Goal: Task Accomplishment & Management: Complete application form

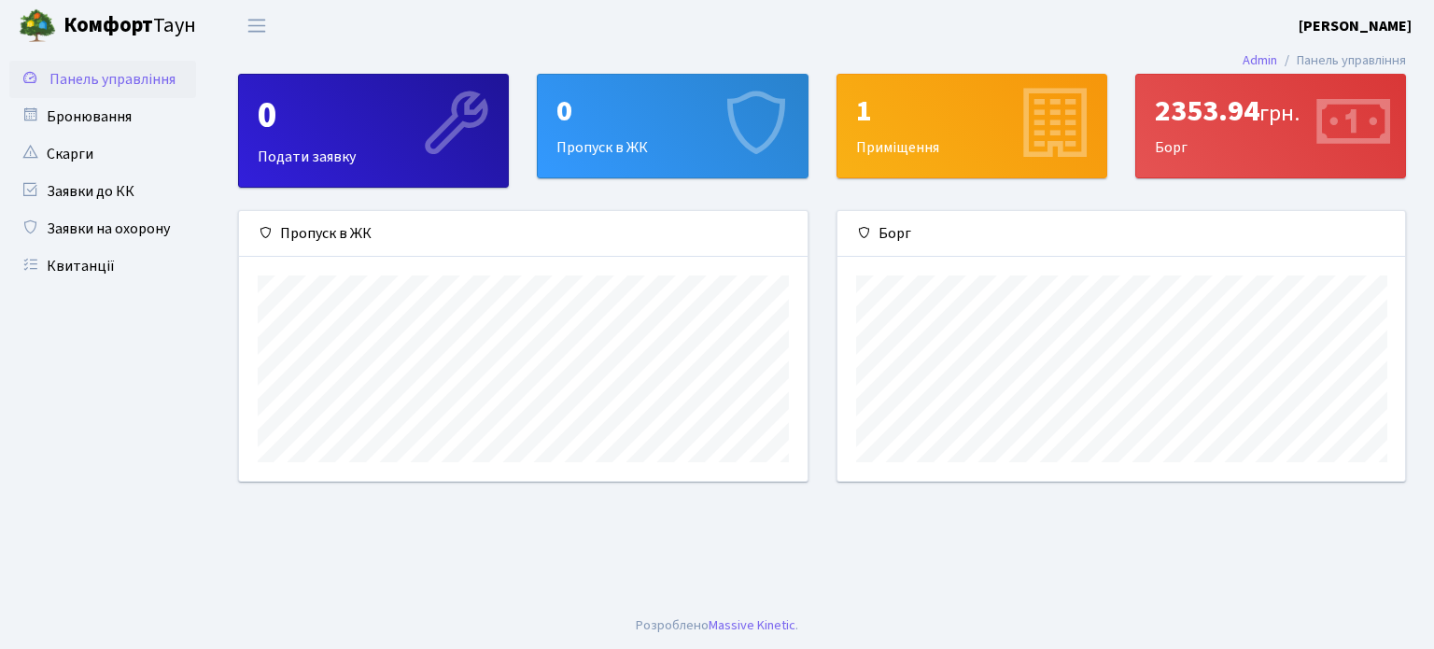
scroll to position [269, 567]
click at [606, 136] on div "0 Пропуск в ЖК" at bounding box center [672, 126] width 269 height 103
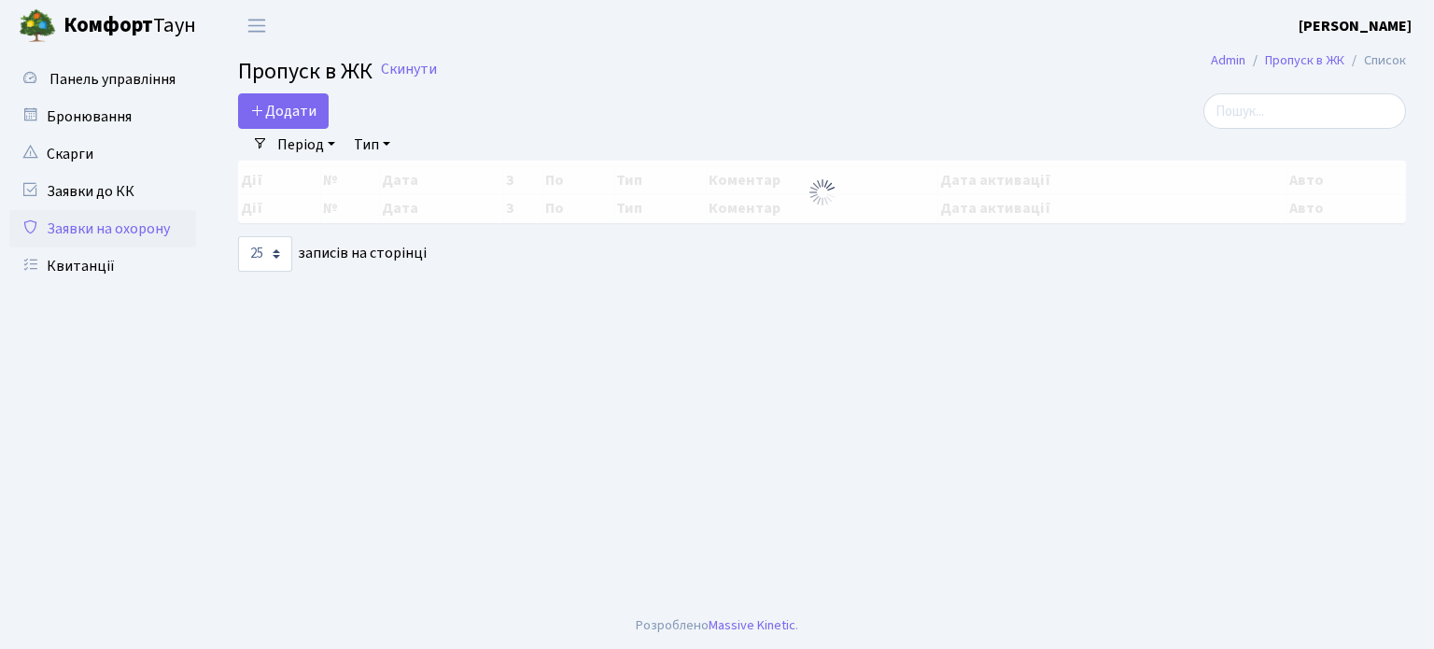
select select "25"
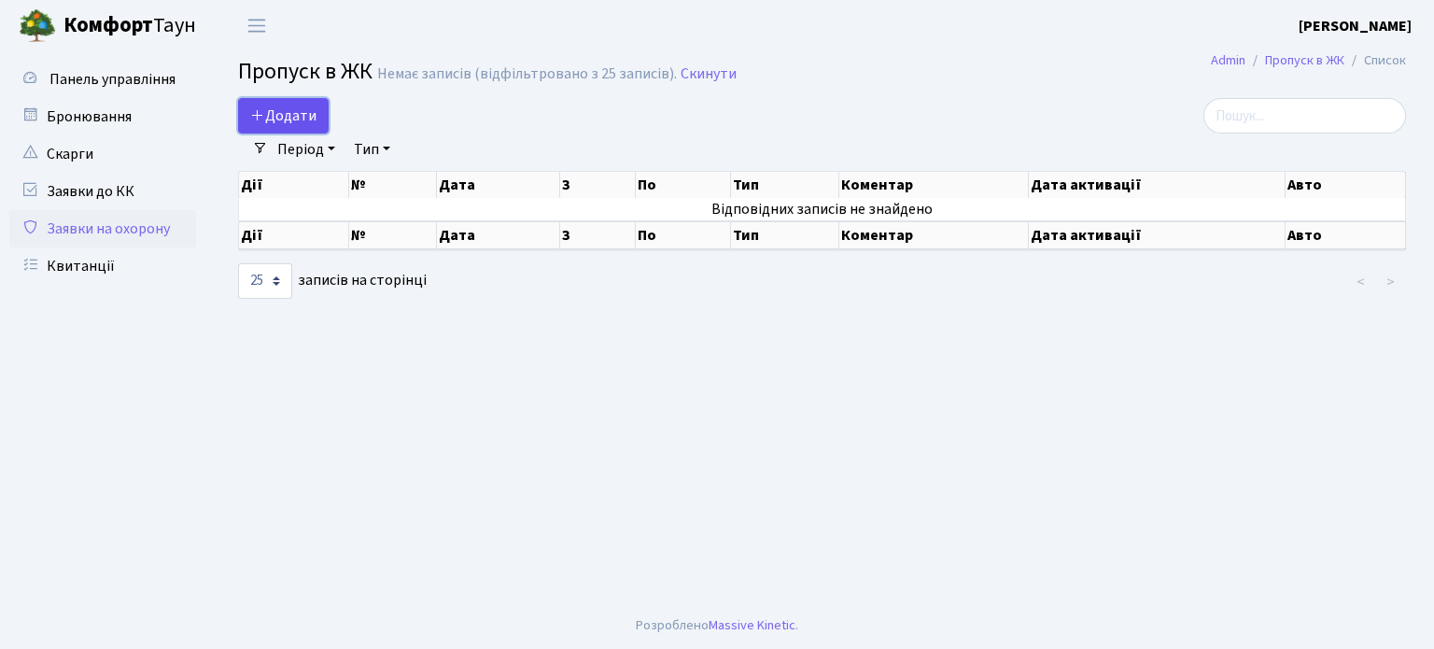
click at [308, 111] on span "Додати" at bounding box center [283, 115] width 66 height 21
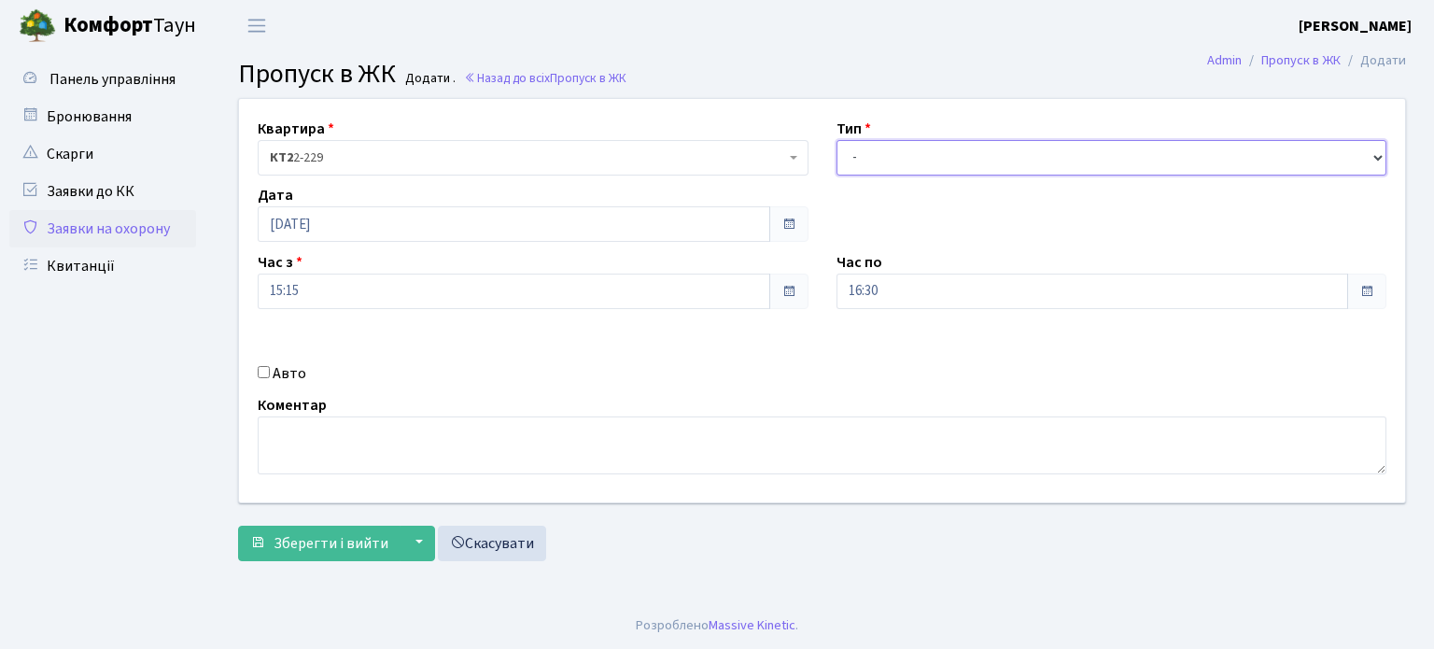
click at [1006, 167] on select "- Доставка Таксі Гості Сервіс" at bounding box center [1111, 157] width 551 height 35
select select "1"
click at [836, 140] on select "- Доставка Таксі Гості Сервіс" at bounding box center [1111, 157] width 551 height 35
click at [949, 161] on select "- Доставка Таксі Гості Сервіс" at bounding box center [1111, 157] width 551 height 35
click at [836, 140] on select "- Доставка Таксі Гості Сервіс" at bounding box center [1111, 157] width 551 height 35
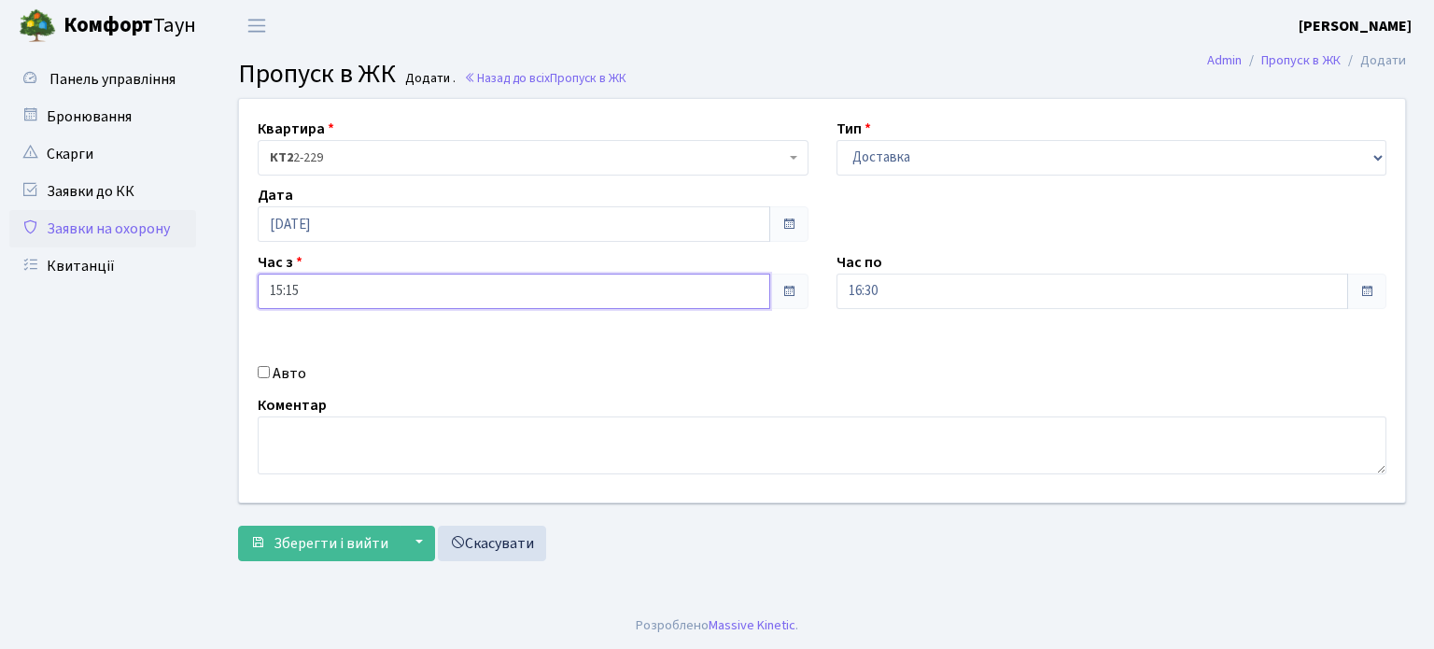
click at [541, 277] on input "15:15" at bounding box center [514, 290] width 512 height 35
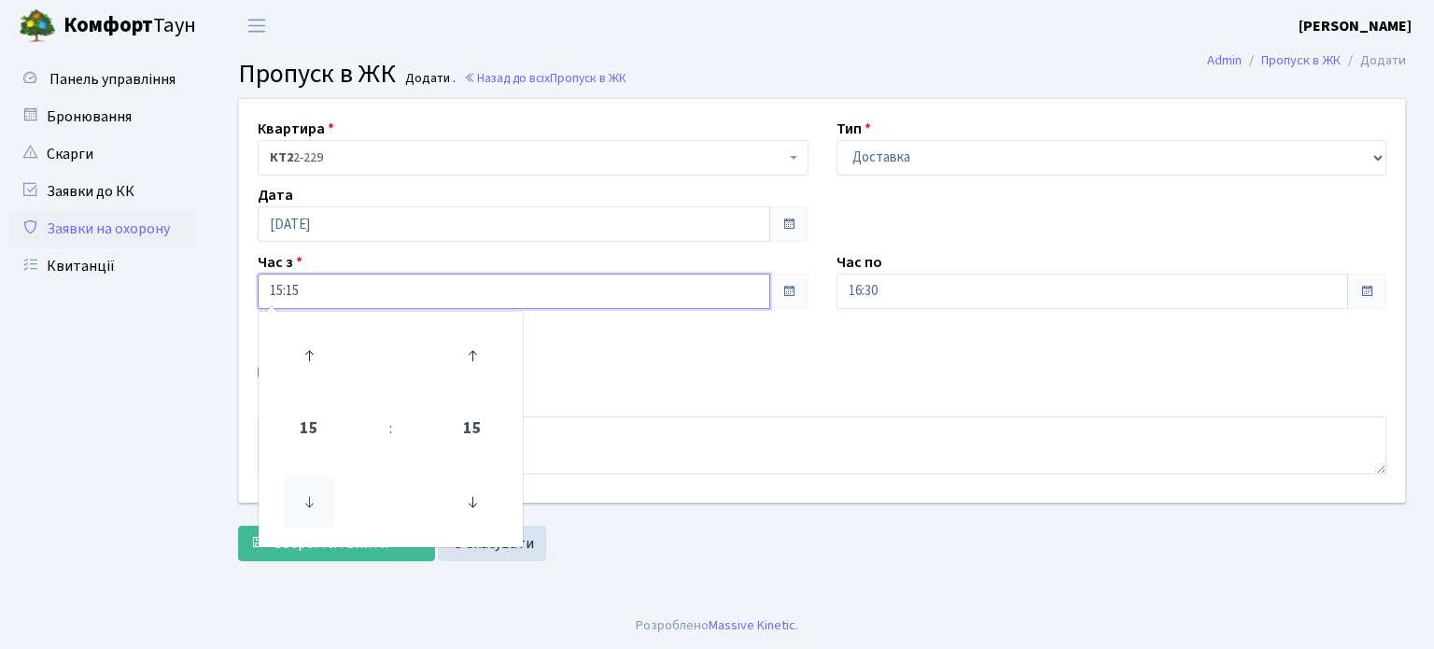
click at [309, 503] on icon at bounding box center [309, 502] width 50 height 50
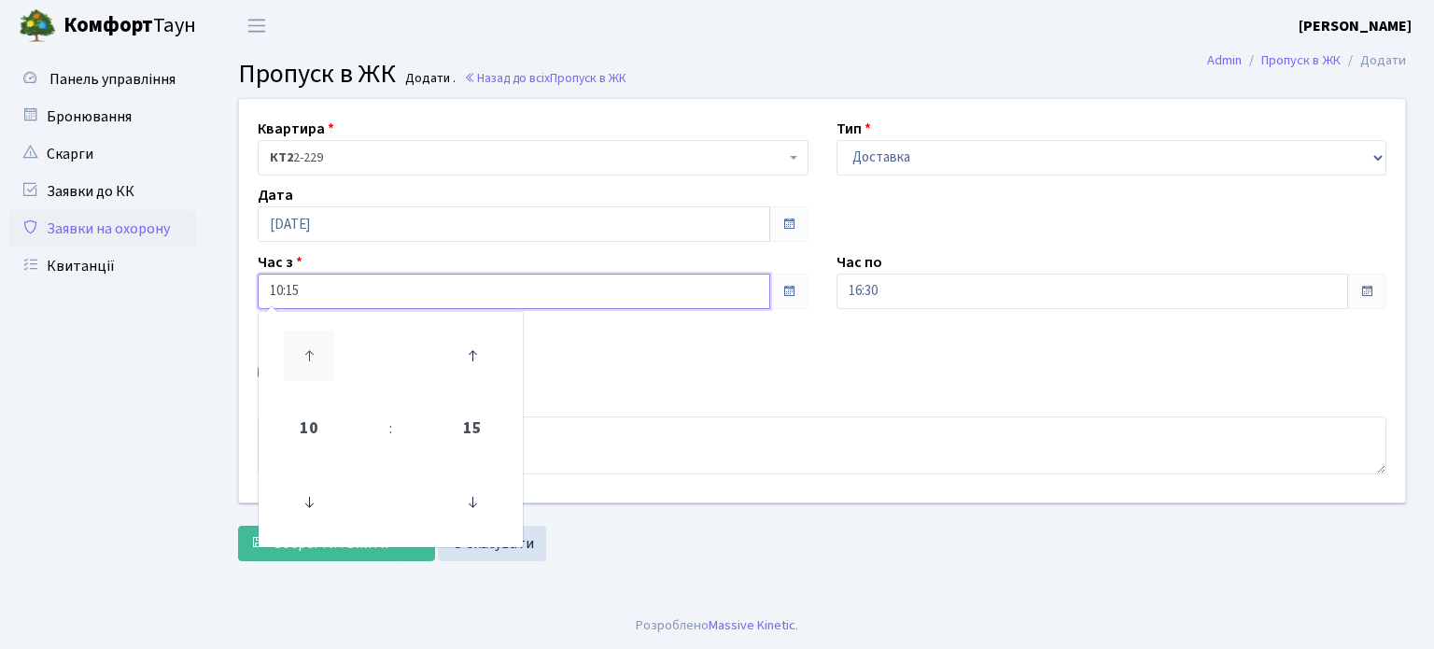
click at [316, 357] on icon at bounding box center [309, 355] width 50 height 50
click at [315, 357] on icon at bounding box center [309, 355] width 50 height 50
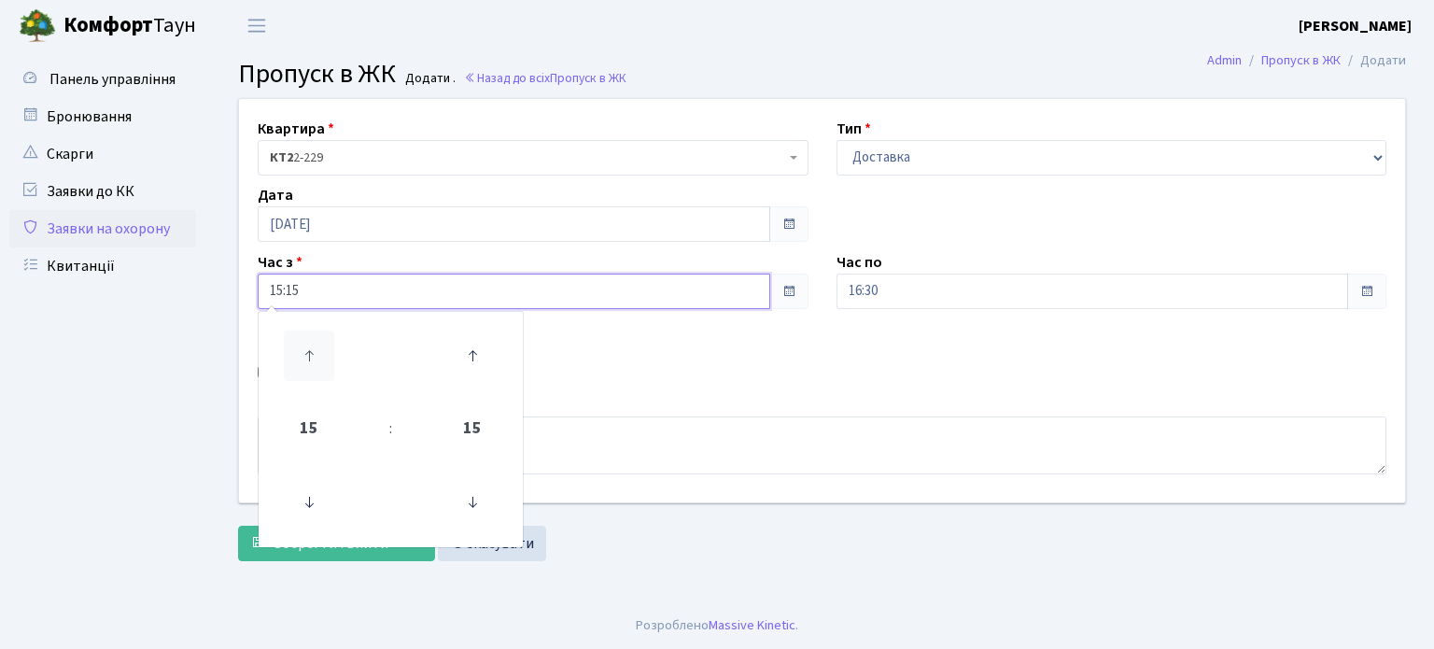
click at [315, 357] on icon at bounding box center [309, 355] width 50 height 50
click at [316, 357] on icon at bounding box center [309, 355] width 50 height 50
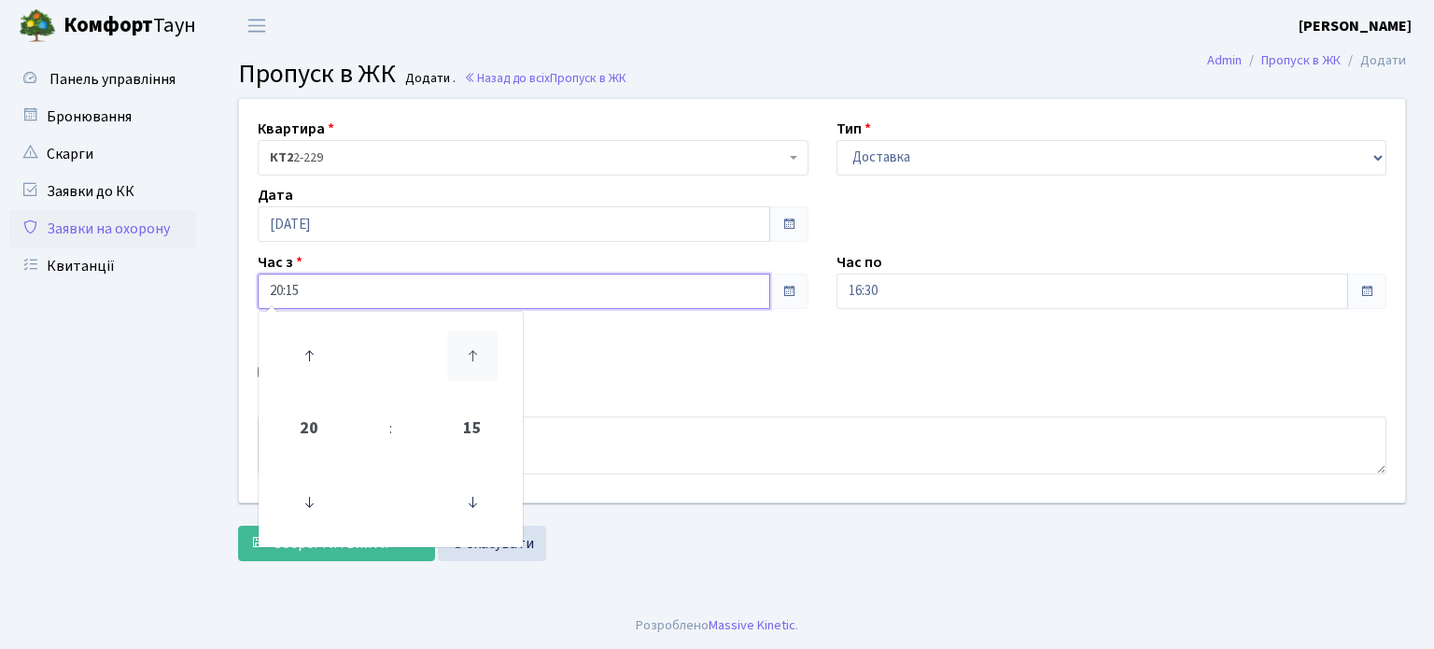
click at [485, 372] on icon at bounding box center [472, 355] width 50 height 50
click at [483, 377] on icon at bounding box center [472, 355] width 50 height 50
click at [485, 503] on icon at bounding box center [472, 502] width 50 height 50
click at [485, 502] on icon at bounding box center [472, 502] width 50 height 50
click at [307, 499] on icon at bounding box center [309, 502] width 50 height 50
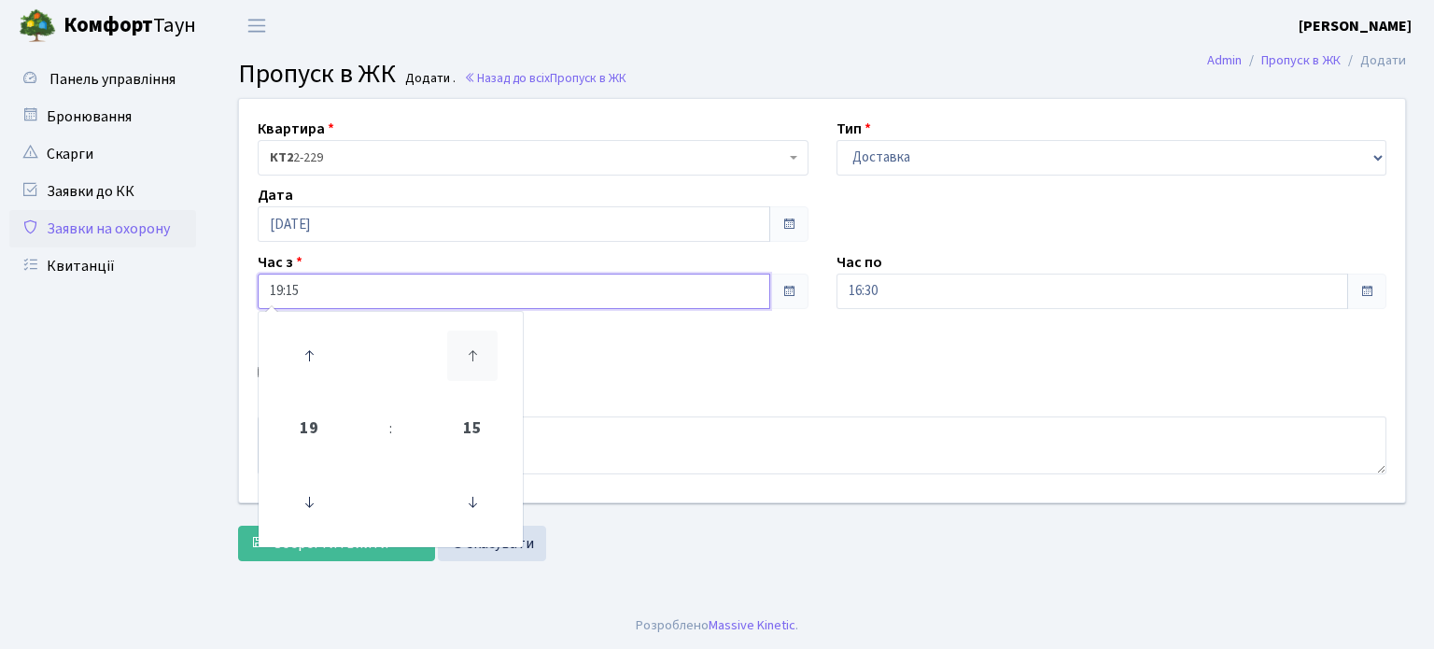
click at [479, 357] on icon at bounding box center [472, 355] width 50 height 50
type input "19:45"
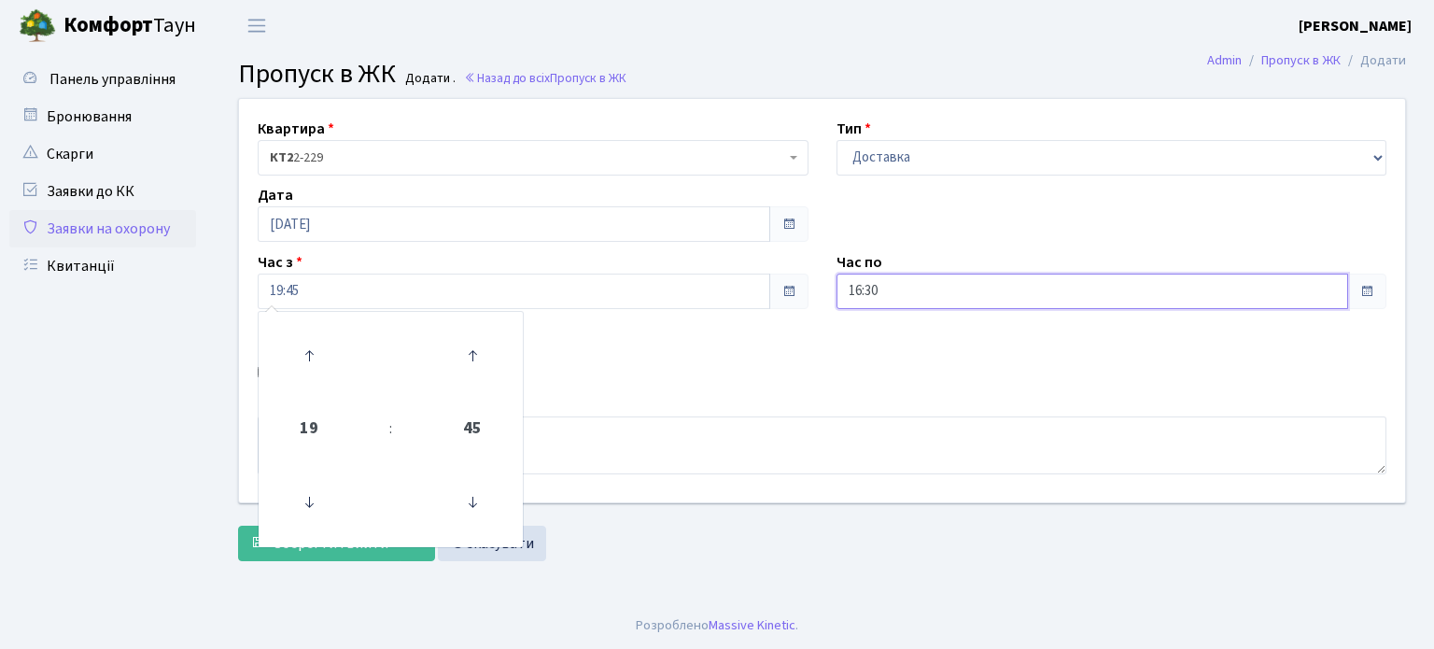
click at [992, 305] on input "16:30" at bounding box center [1092, 290] width 512 height 35
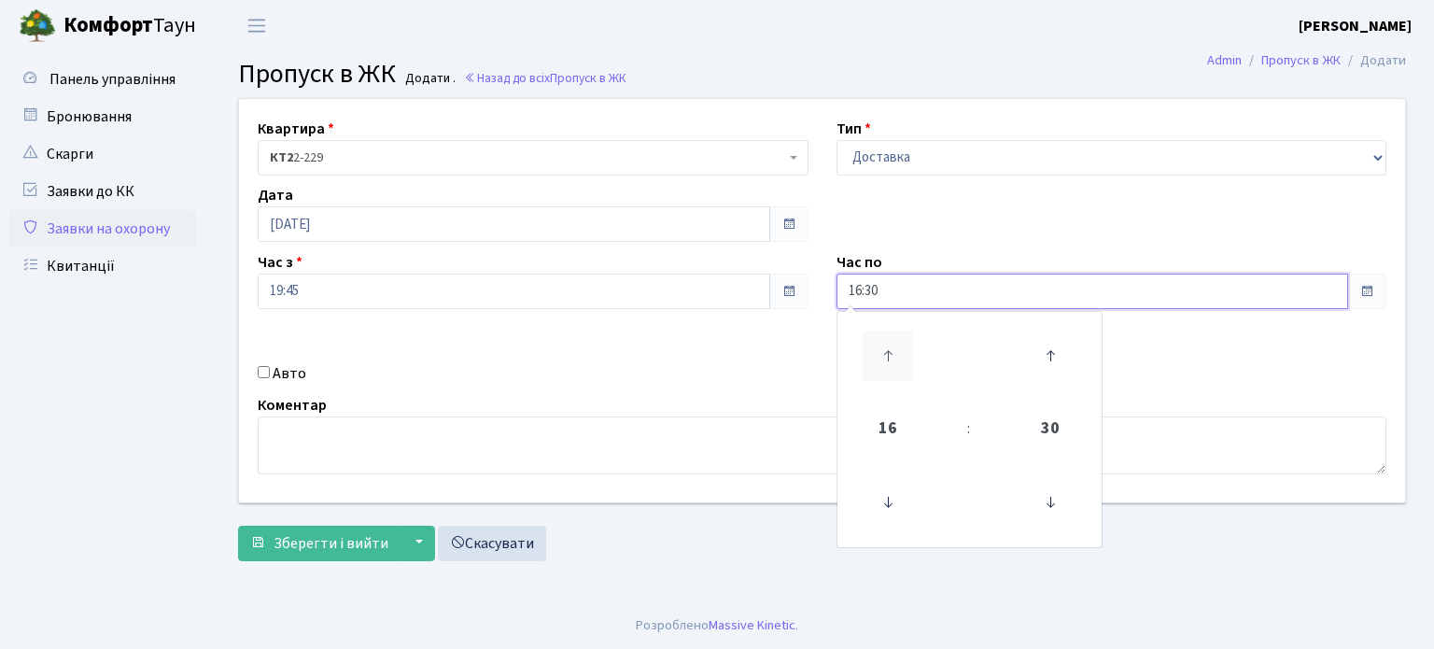
click at [897, 360] on icon at bounding box center [887, 355] width 50 height 50
type input "20:30"
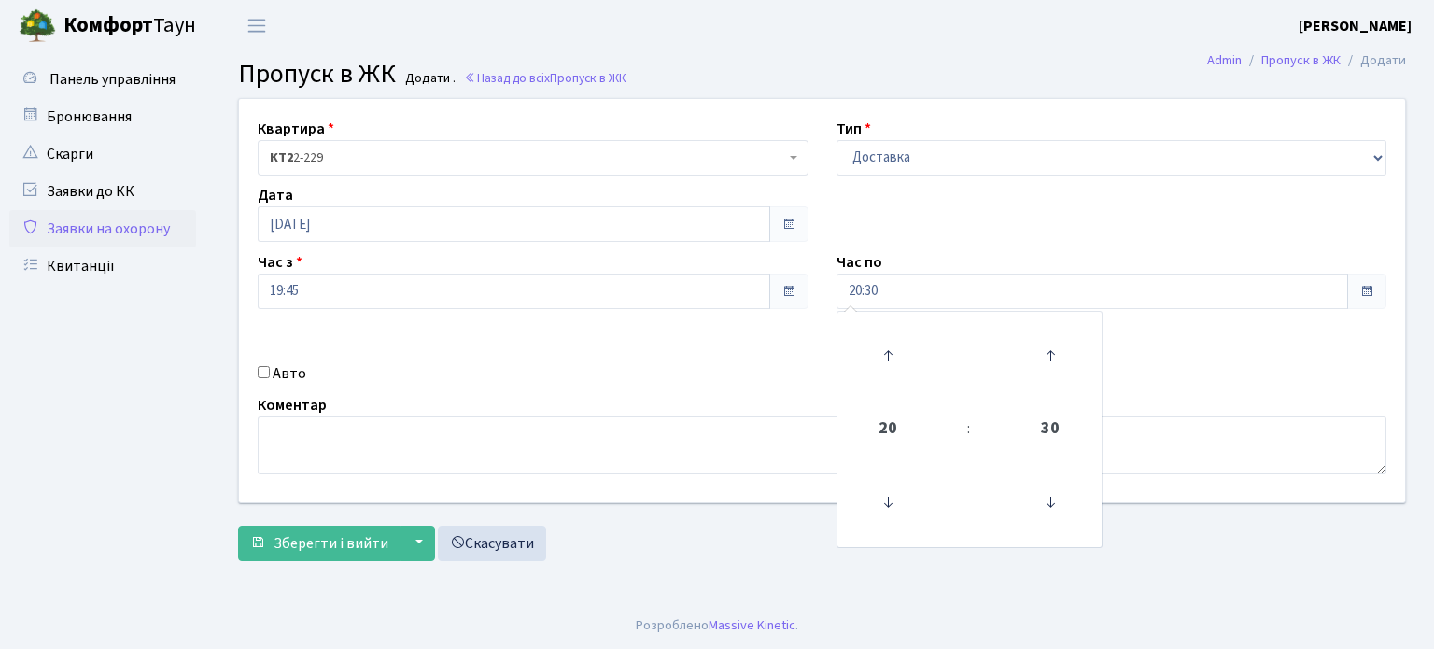
click at [1210, 389] on div "Квартира <b>КТ2</b>&nbsp;&nbsp;&nbsp;2-229 КТ2 2-229 Тип - Доставка Таксі Гості…" at bounding box center [822, 300] width 1194 height 403
click at [273, 375] on label "Авто" at bounding box center [290, 373] width 34 height 22
click at [270, 375] on input "Авто" at bounding box center [264, 372] width 12 height 12
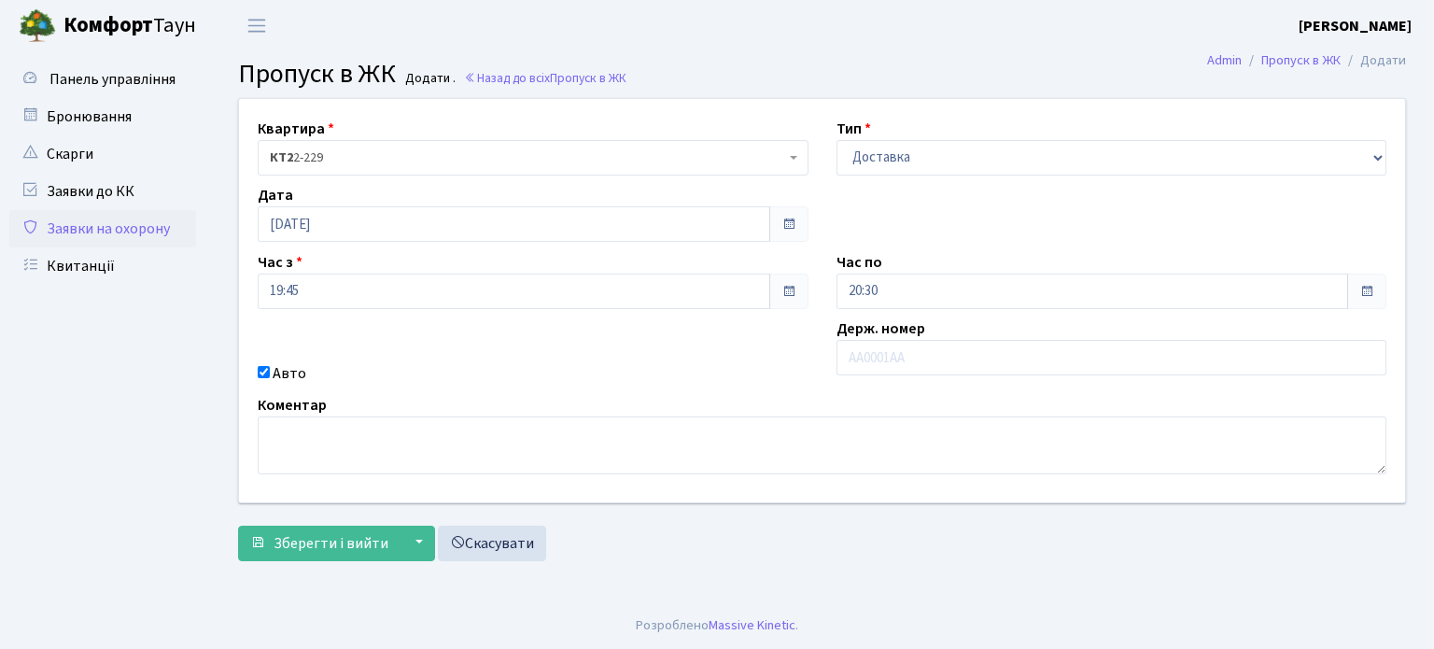
click at [265, 375] on input "Авто" at bounding box center [264, 372] width 12 height 12
checkbox input "false"
click at [306, 539] on span "Зберегти і вийти" at bounding box center [330, 543] width 115 height 21
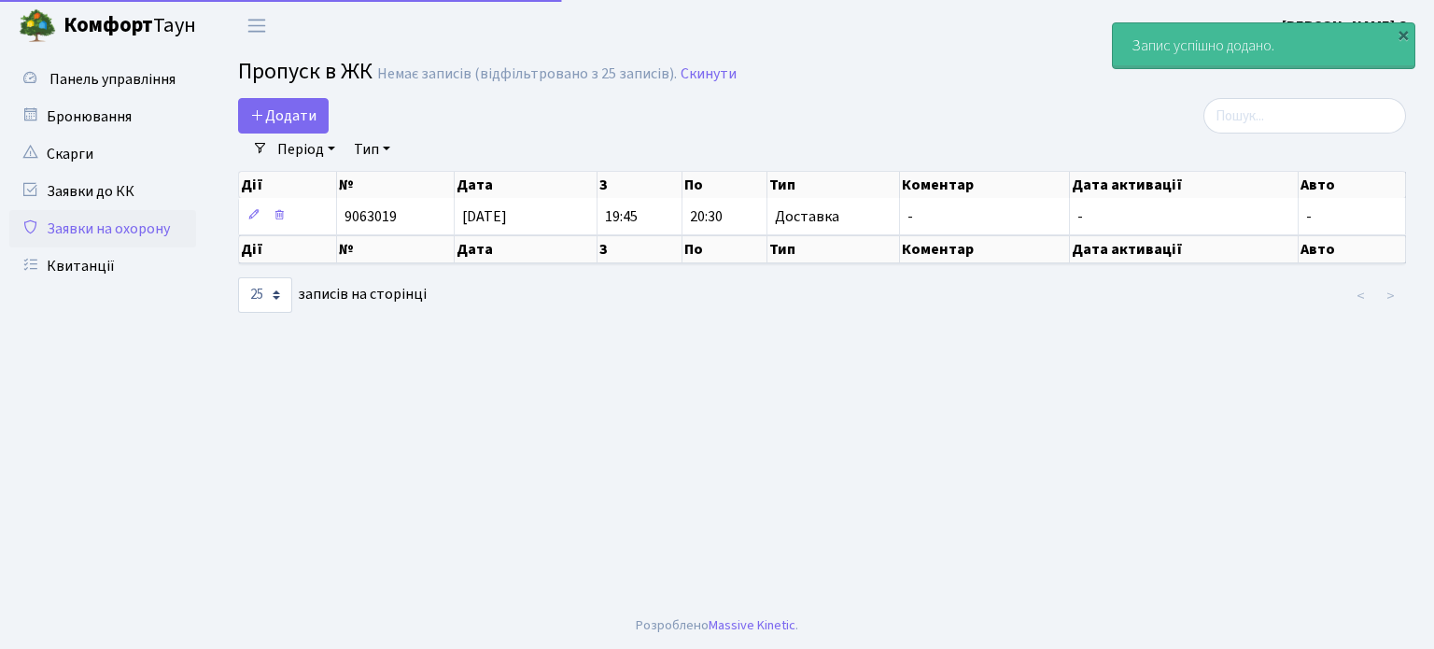
select select "25"
